Goal: Task Accomplishment & Management: Manage account settings

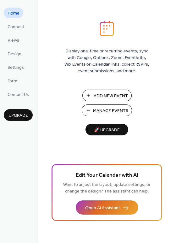
click at [100, 95] on span "Add New Event" at bounding box center [111, 96] width 34 height 7
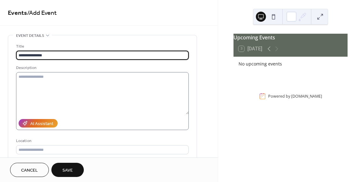
type input "**********"
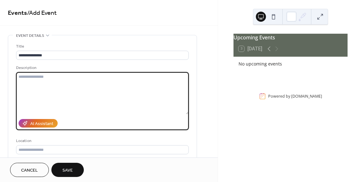
click at [45, 93] on textarea at bounding box center [102, 93] width 173 height 42
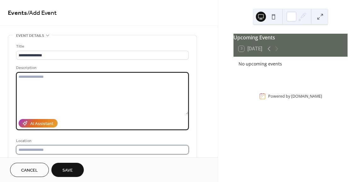
click at [39, 152] on input "text" at bounding box center [102, 149] width 173 height 9
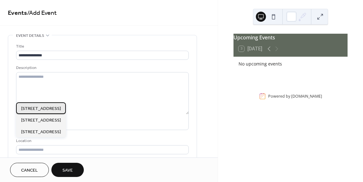
click at [59, 108] on span "[STREET_ADDRESS]" at bounding box center [41, 109] width 40 height 7
type input "**********"
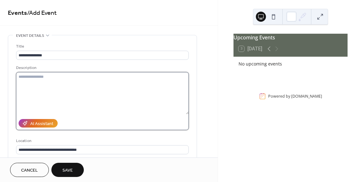
click at [36, 79] on textarea at bounding box center [102, 93] width 173 height 42
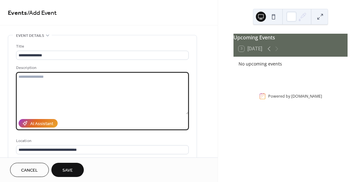
click at [105, 99] on textarea at bounding box center [102, 93] width 173 height 42
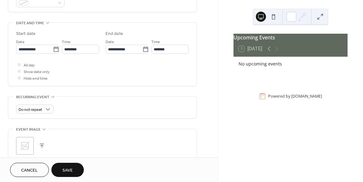
scroll to position [182, 0]
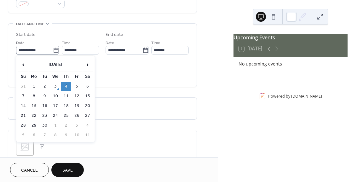
click at [54, 48] on icon at bounding box center [56, 50] width 5 height 5
click at [52, 48] on input "**********" at bounding box center [34, 50] width 37 height 9
click at [46, 94] on td "9" at bounding box center [45, 96] width 10 height 9
type input "**********"
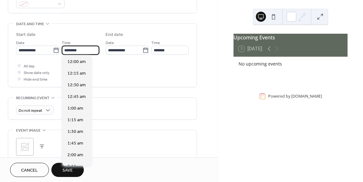
scroll to position [560, 0]
click at [72, 48] on input "********" at bounding box center [81, 50] width 38 height 9
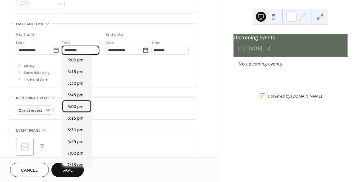
click at [80, 107] on span "6:00 pm" at bounding box center [75, 107] width 16 height 7
type input "*******"
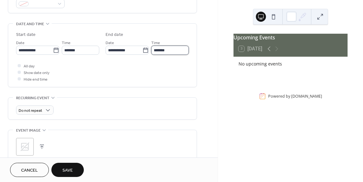
click at [155, 49] on input "*******" at bounding box center [170, 50] width 38 height 9
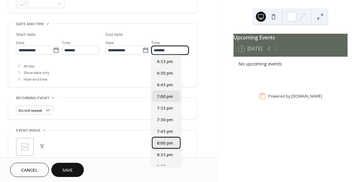
click at [166, 141] on span "8:00 pm" at bounding box center [165, 143] width 16 height 7
type input "*******"
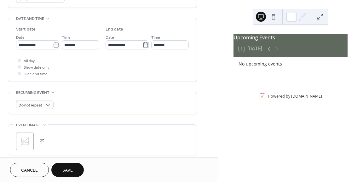
scroll to position [188, 0]
click at [42, 103] on div "Do not repeat" at bounding box center [35, 104] width 38 height 9
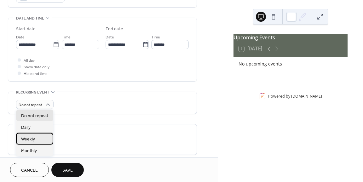
click at [38, 140] on div "Weekly" at bounding box center [34, 139] width 37 height 12
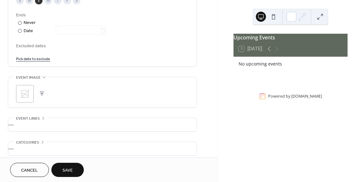
scroll to position [372, 0]
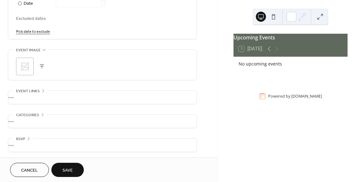
click at [70, 165] on button "Save" at bounding box center [67, 170] width 32 height 14
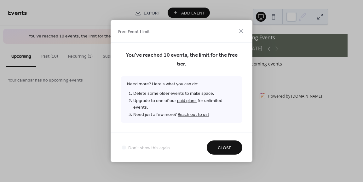
click at [229, 145] on span "Close" at bounding box center [225, 148] width 14 height 7
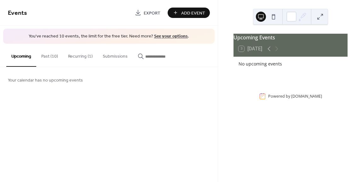
click at [53, 52] on button "Past (10)" at bounding box center [49, 55] width 27 height 22
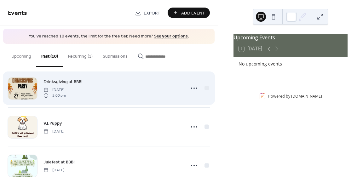
scroll to position [9, 0]
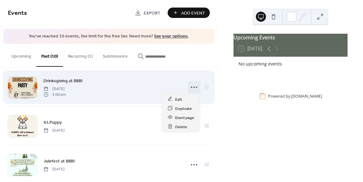
click at [192, 89] on icon at bounding box center [194, 87] width 10 height 10
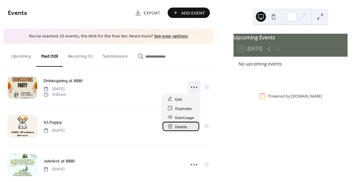
click at [183, 126] on span "Delete" at bounding box center [181, 127] width 12 height 7
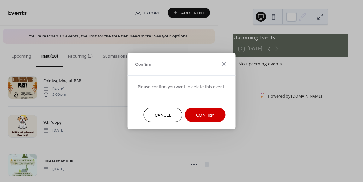
click at [201, 115] on span "Confirm" at bounding box center [205, 115] width 19 height 7
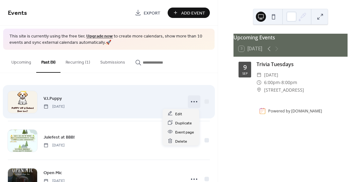
click at [189, 99] on icon at bounding box center [194, 102] width 10 height 10
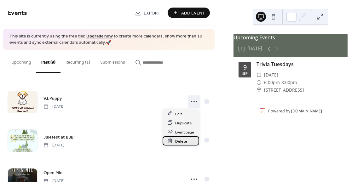
click at [183, 144] on span "Delete" at bounding box center [181, 141] width 12 height 7
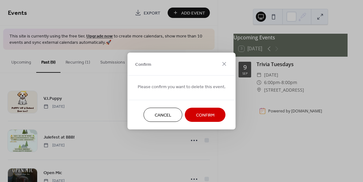
click at [201, 121] on button "Confirm" at bounding box center [205, 115] width 41 height 14
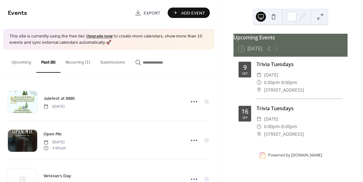
click at [201, 121] on div "Open Mic Sunday, November 17, 2024 5:00 pm" at bounding box center [109, 140] width 202 height 38
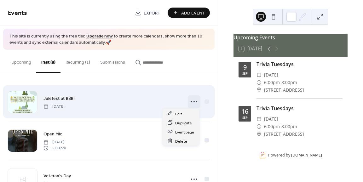
click at [191, 99] on icon at bounding box center [194, 102] width 10 height 10
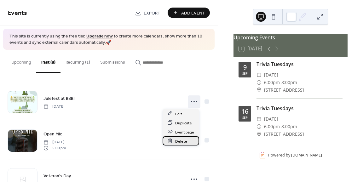
click at [183, 141] on span "Delete" at bounding box center [181, 141] width 12 height 7
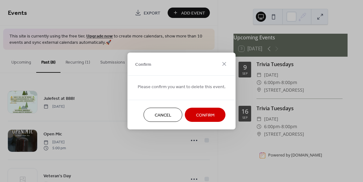
click at [202, 121] on button "Confirm" at bounding box center [205, 115] width 41 height 14
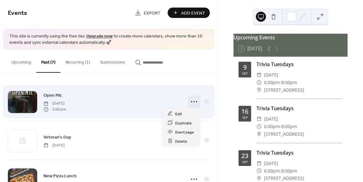
click at [190, 99] on icon at bounding box center [194, 102] width 10 height 10
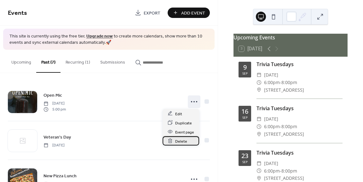
click at [182, 140] on span "Delete" at bounding box center [181, 141] width 12 height 7
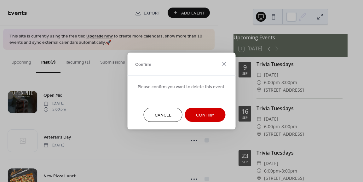
click at [200, 121] on button "Confirm" at bounding box center [205, 115] width 41 height 14
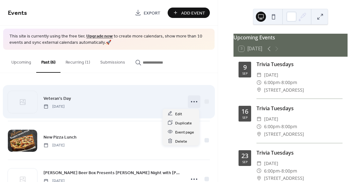
click at [193, 102] on circle at bounding box center [193, 101] width 1 height 1
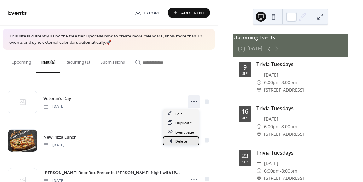
click at [184, 144] on span "Delete" at bounding box center [181, 141] width 12 height 7
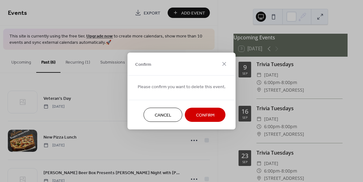
click at [208, 119] on span "Confirm" at bounding box center [205, 115] width 19 height 7
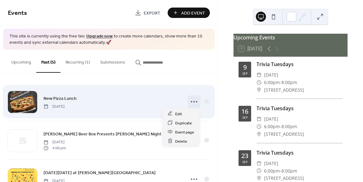
click at [189, 101] on icon at bounding box center [194, 102] width 10 height 10
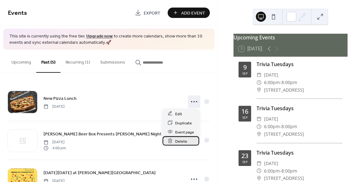
click at [182, 140] on span "Delete" at bounding box center [181, 141] width 12 height 7
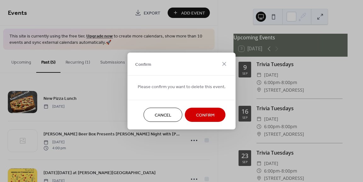
click at [199, 119] on span "Confirm" at bounding box center [205, 115] width 19 height 7
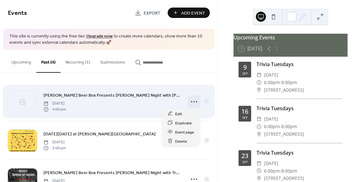
click at [192, 102] on icon at bounding box center [194, 102] width 10 height 10
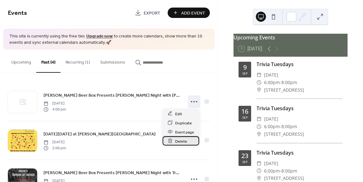
click at [185, 141] on span "Delete" at bounding box center [181, 141] width 12 height 7
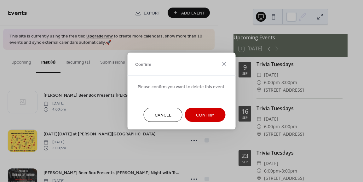
click at [200, 115] on span "Confirm" at bounding box center [205, 115] width 19 height 7
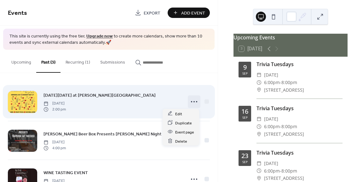
click at [190, 97] on icon at bounding box center [194, 102] width 10 height 10
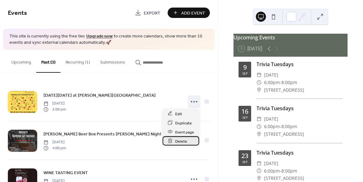
click at [184, 139] on span "Delete" at bounding box center [181, 141] width 12 height 7
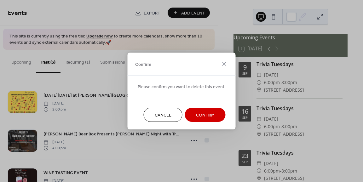
click at [200, 117] on span "Confirm" at bounding box center [205, 115] width 19 height 7
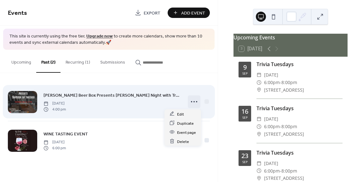
click at [193, 101] on icon at bounding box center [194, 102] width 10 height 10
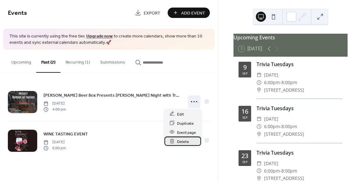
click at [185, 142] on span "Delete" at bounding box center [183, 141] width 12 height 7
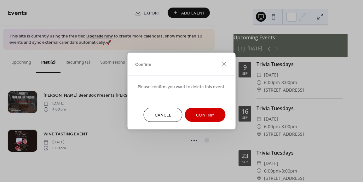
click at [205, 115] on span "Confirm" at bounding box center [205, 115] width 19 height 7
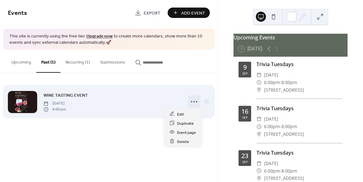
click at [192, 100] on icon at bounding box center [194, 102] width 10 height 10
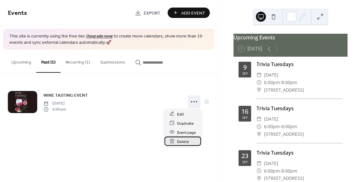
click at [185, 141] on span "Delete" at bounding box center [183, 141] width 12 height 7
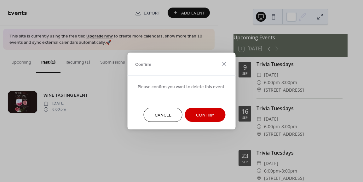
click at [198, 116] on span "Confirm" at bounding box center [205, 115] width 19 height 7
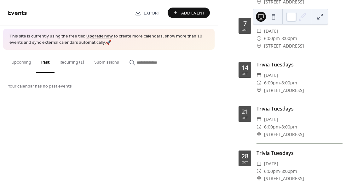
scroll to position [421, 0]
